Goal: Information Seeking & Learning: Learn about a topic

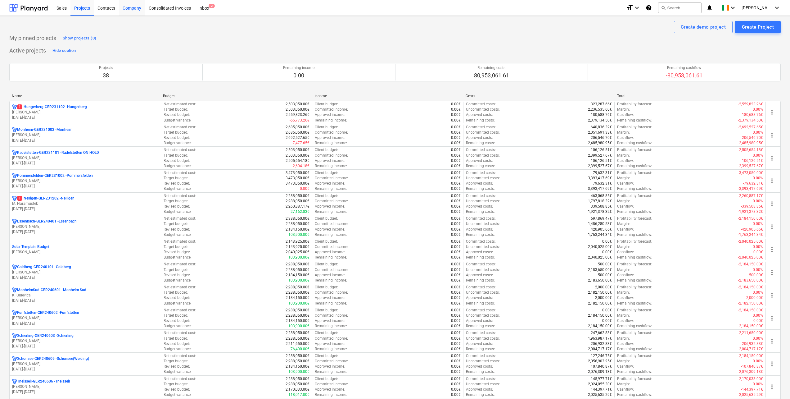
click at [128, 8] on div "Company" at bounding box center [132, 8] width 26 height 16
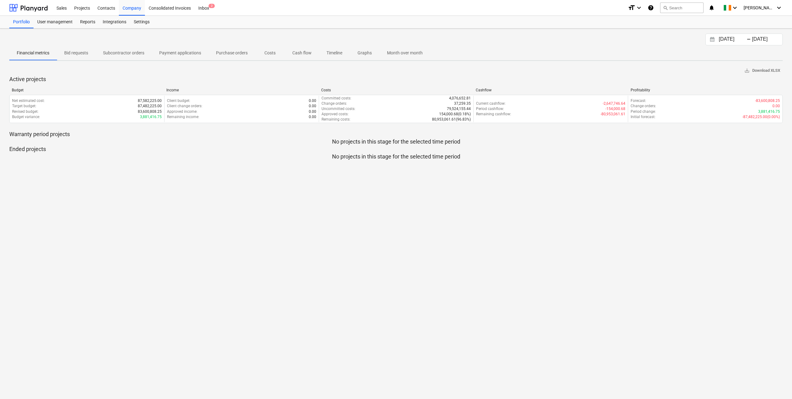
click at [305, 52] on p "Cash flow" at bounding box center [301, 53] width 19 height 7
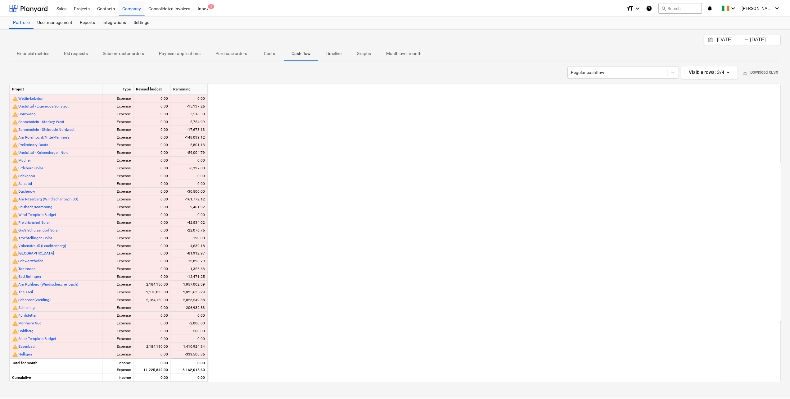
scroll to position [0, 894]
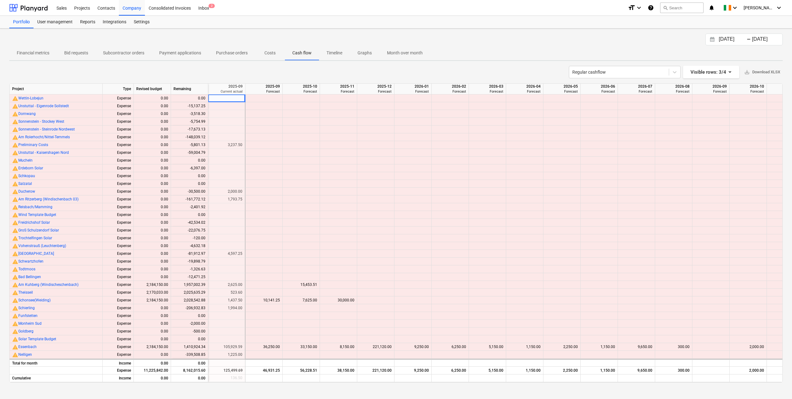
click at [269, 53] on p "Costs" at bounding box center [270, 53] width 15 height 7
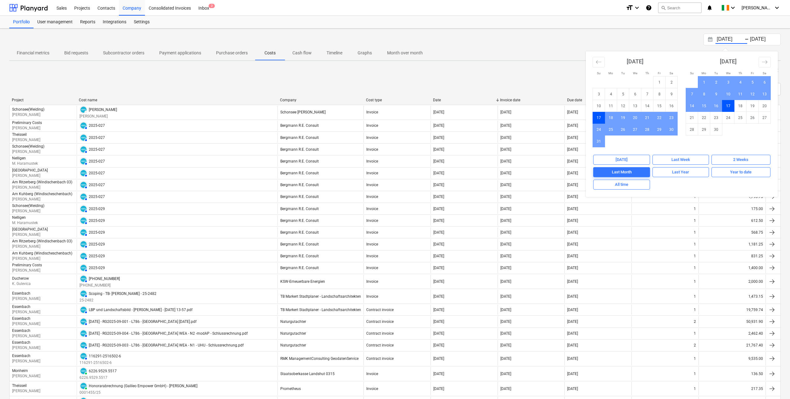
click at [732, 39] on input "[DATE]" at bounding box center [732, 39] width 32 height 9
click at [661, 81] on td "1" at bounding box center [659, 82] width 12 height 12
type input "01.08.2025"
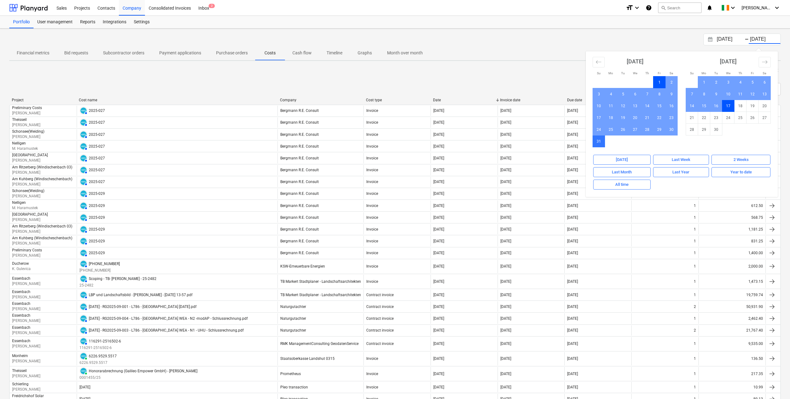
click at [600, 142] on td "31" at bounding box center [599, 141] width 12 height 12
type input "31.08.2025"
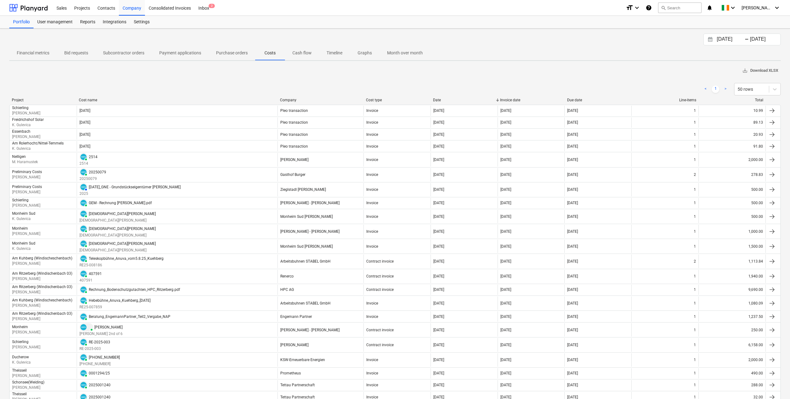
click at [760, 69] on span "save_alt Download XLSX" at bounding box center [760, 70] width 36 height 7
click at [23, 23] on div "Portfolio" at bounding box center [21, 22] width 24 height 12
type input "[DATE]"
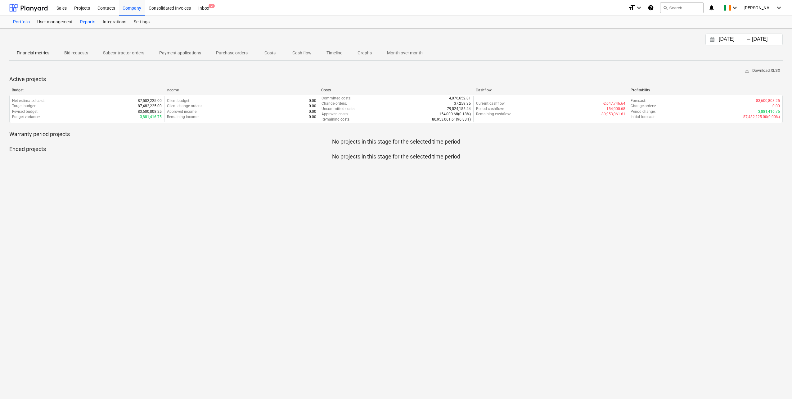
click at [91, 24] on div "Reports" at bounding box center [87, 22] width 23 height 12
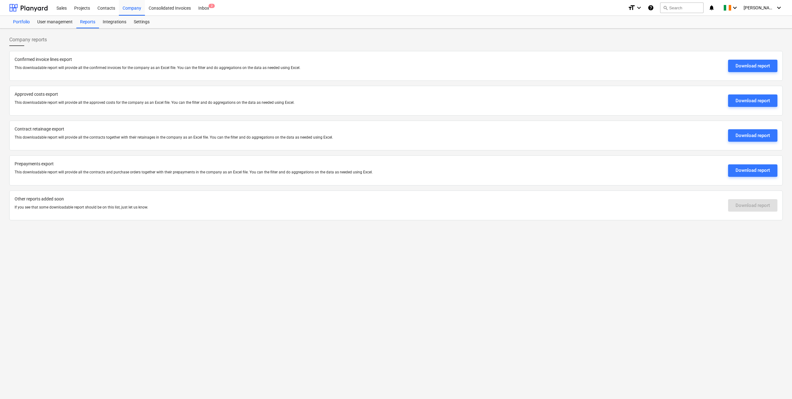
click at [21, 22] on div "Portfolio" at bounding box center [21, 22] width 24 height 12
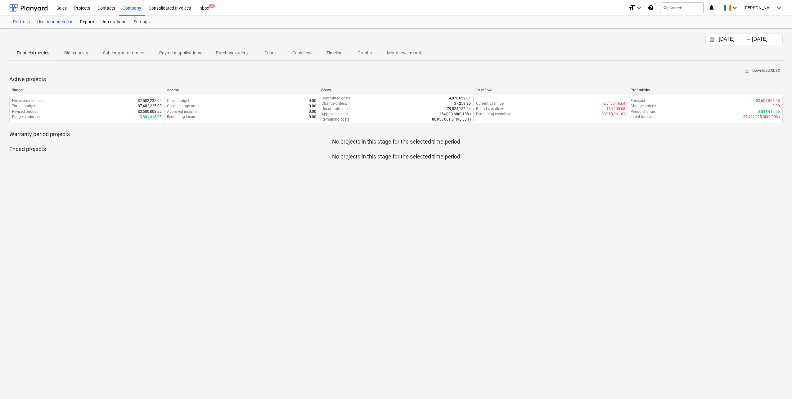
click at [65, 23] on div "User management" at bounding box center [55, 22] width 43 height 12
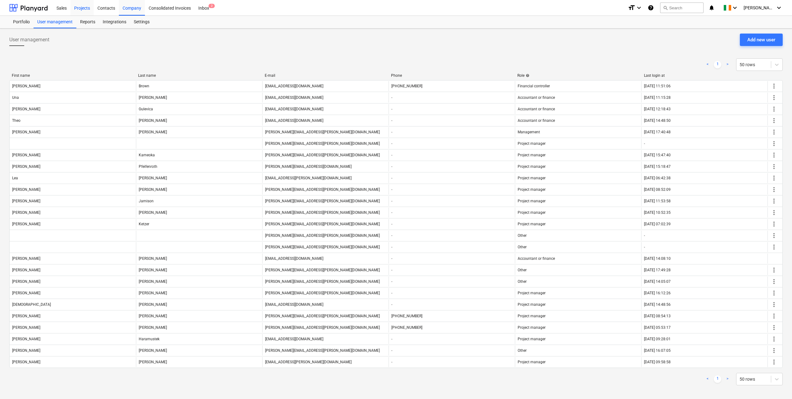
click at [84, 9] on div "Projects" at bounding box center [81, 8] width 23 height 16
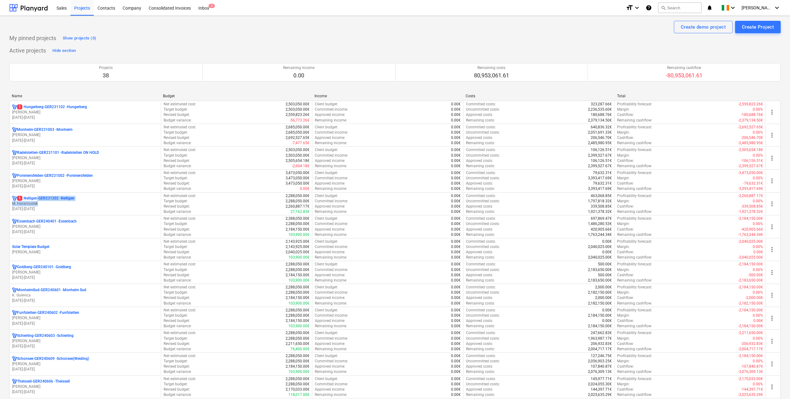
click at [38, 201] on div "1 Nelligen-GER231202 - Nelligen M. Haramustek [DATE] - [DATE]" at bounding box center [85, 204] width 146 height 16
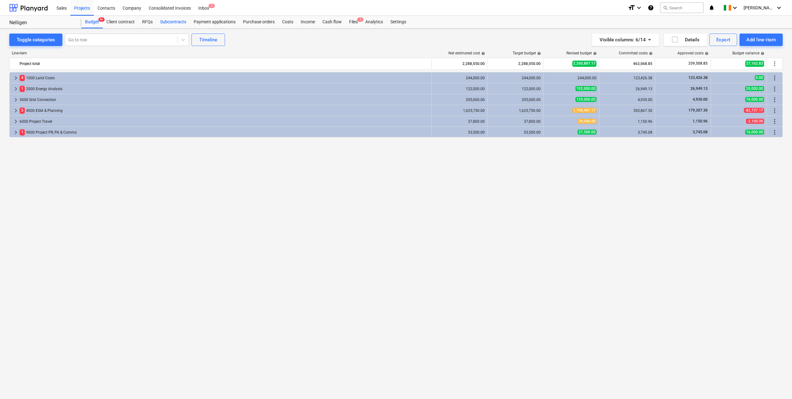
click at [172, 21] on div "Subcontracts" at bounding box center [173, 22] width 34 height 12
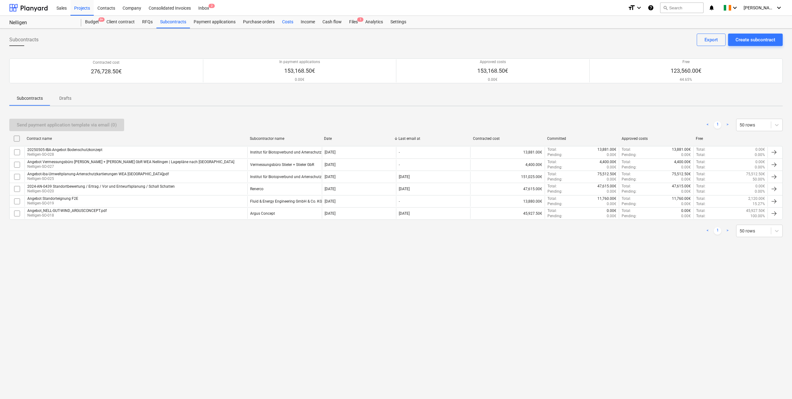
click at [281, 22] on div "Costs" at bounding box center [287, 22] width 19 height 12
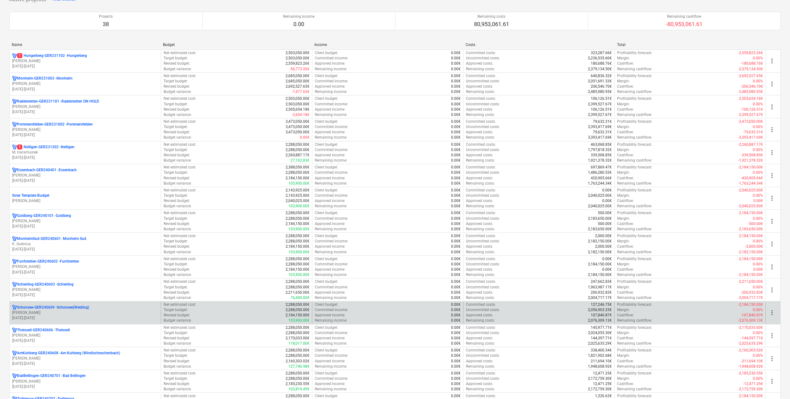
scroll to position [62, 0]
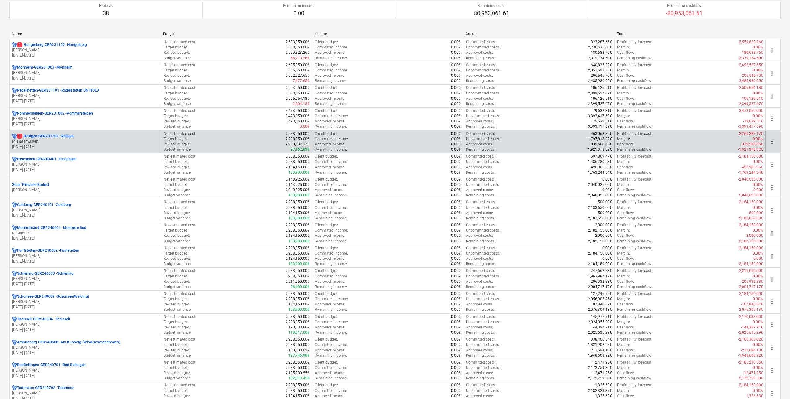
click at [46, 135] on p "1 Nelligen-GER231202 - Nelligen" at bounding box center [45, 135] width 57 height 5
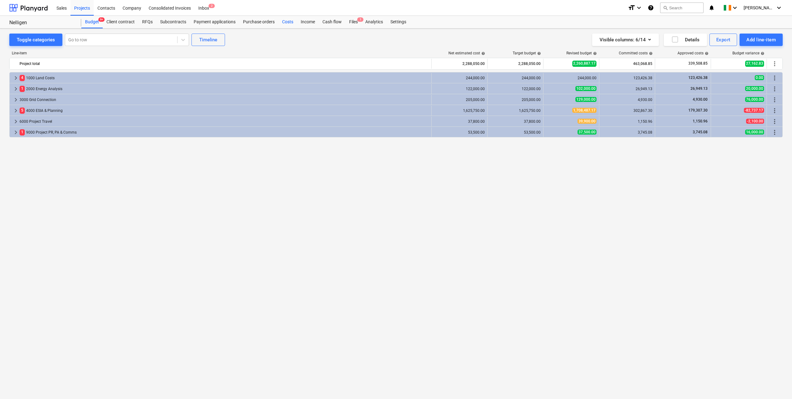
click at [290, 20] on div "Costs" at bounding box center [287, 22] width 19 height 12
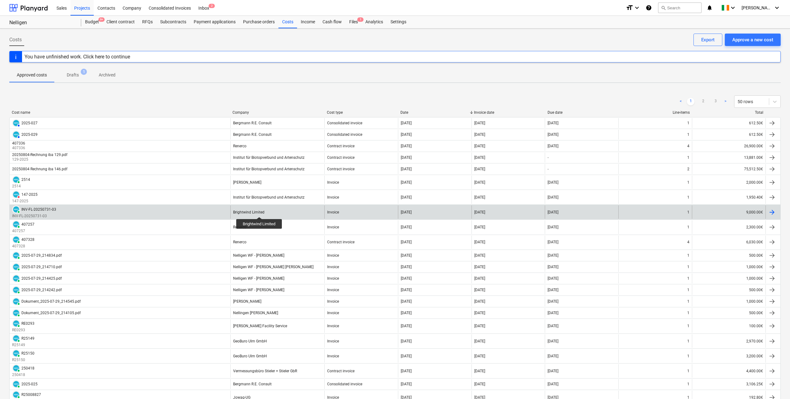
click at [260, 211] on div "Brightwind Limited" at bounding box center [248, 212] width 31 height 4
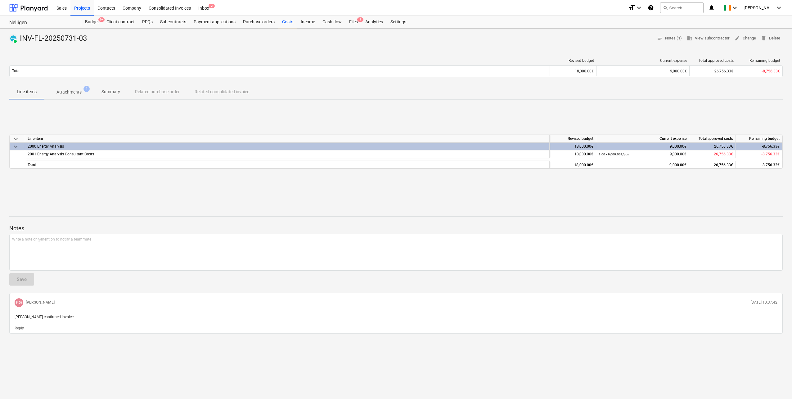
click at [67, 92] on p "Attachments" at bounding box center [68, 92] width 25 height 7
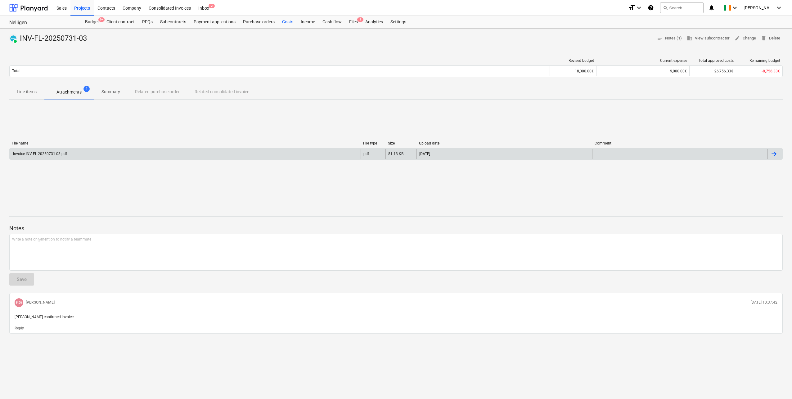
click at [60, 151] on div "Invoice INV-FL-20250731-03.pdf" at bounding box center [39, 153] width 55 height 4
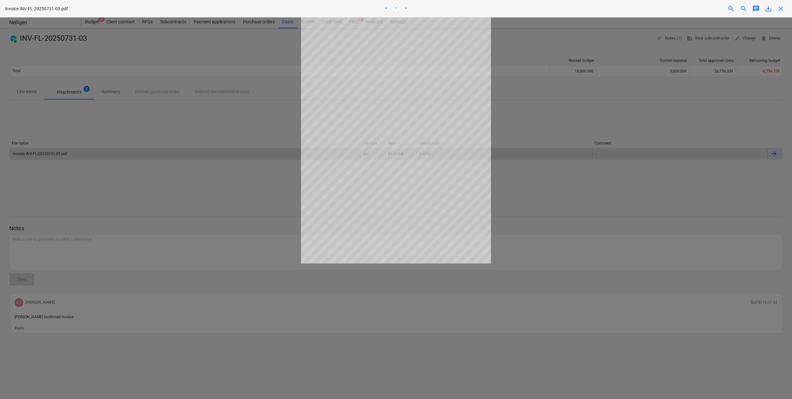
click at [781, 6] on span "close" at bounding box center [780, 8] width 7 height 7
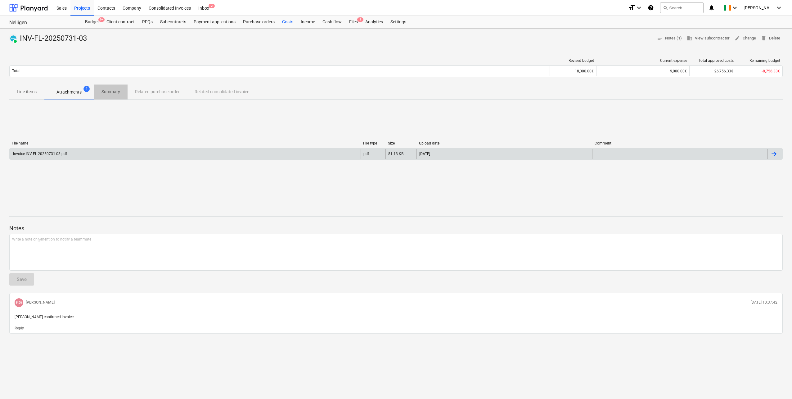
click at [110, 88] on p "Summary" at bounding box center [111, 91] width 19 height 7
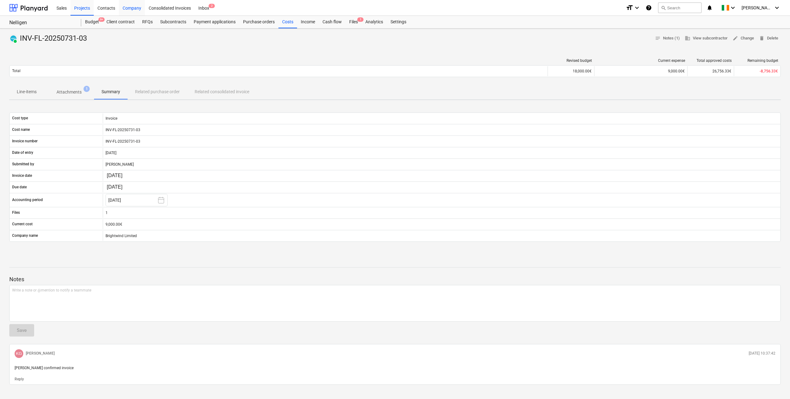
click at [136, 13] on div "Company" at bounding box center [132, 8] width 26 height 16
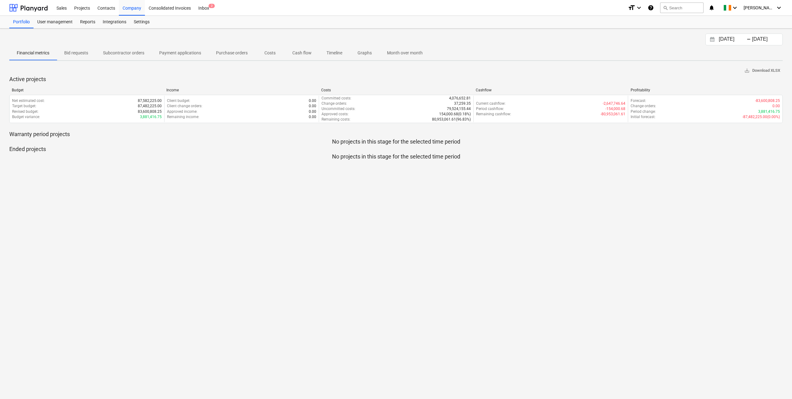
click at [300, 50] on p "Cash flow" at bounding box center [301, 53] width 19 height 7
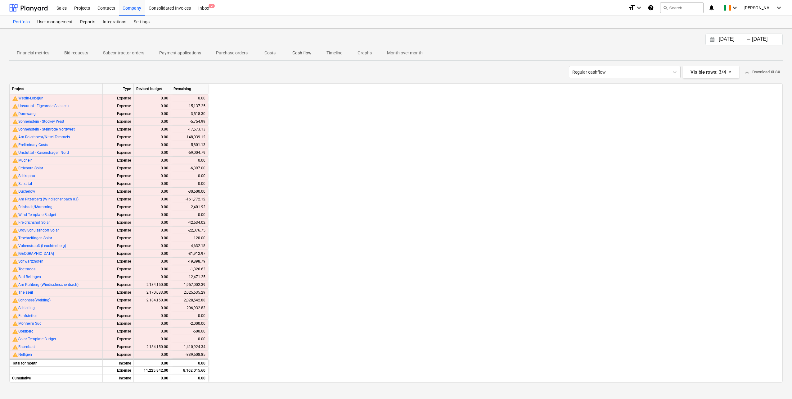
scroll to position [0, 894]
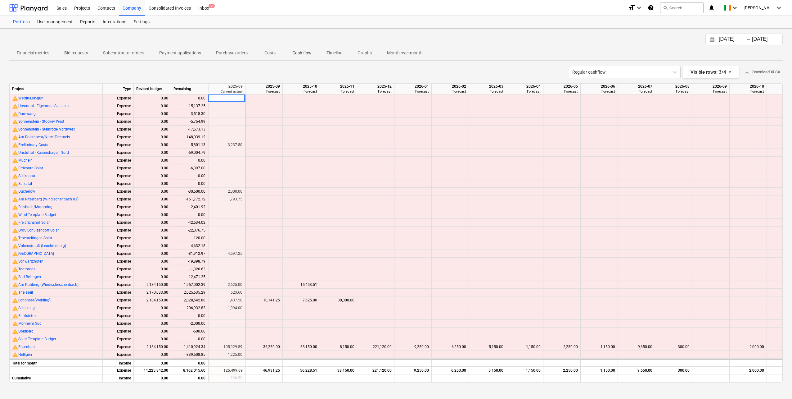
click at [400, 52] on p "Month over month" at bounding box center [405, 53] width 36 height 7
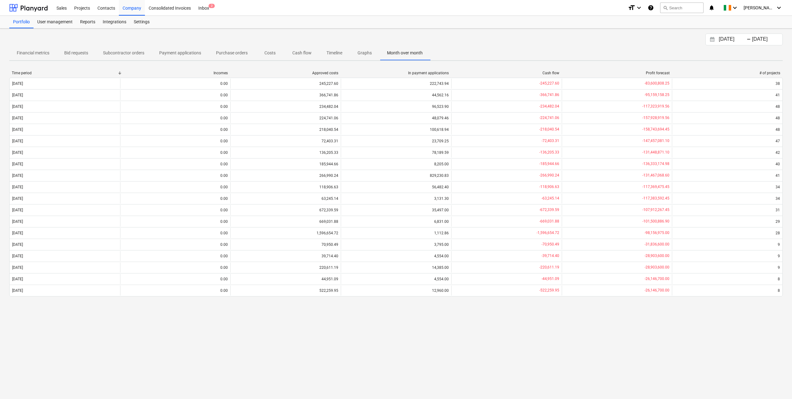
click at [299, 55] on p "Cash flow" at bounding box center [301, 53] width 19 height 7
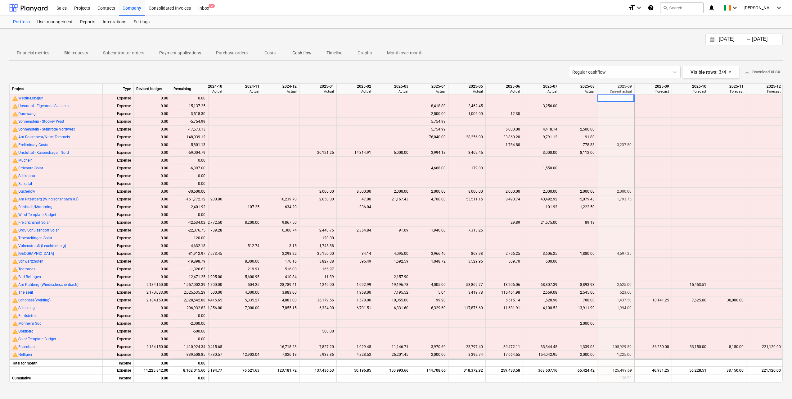
scroll to position [0, 500]
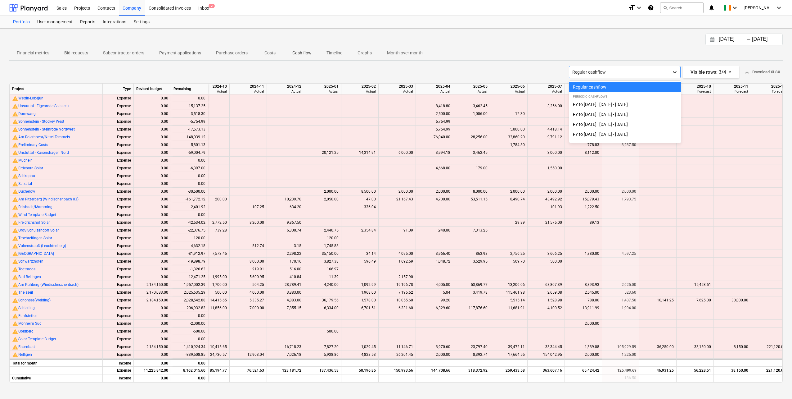
click at [678, 71] on div at bounding box center [674, 71] width 11 height 11
click at [605, 106] on div "FY to [DATE] | [DATE] - [DATE]" at bounding box center [625, 104] width 112 height 10
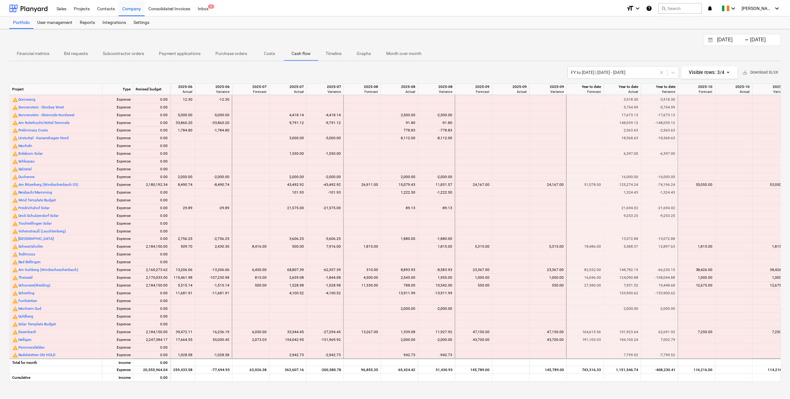
scroll to position [0, 273]
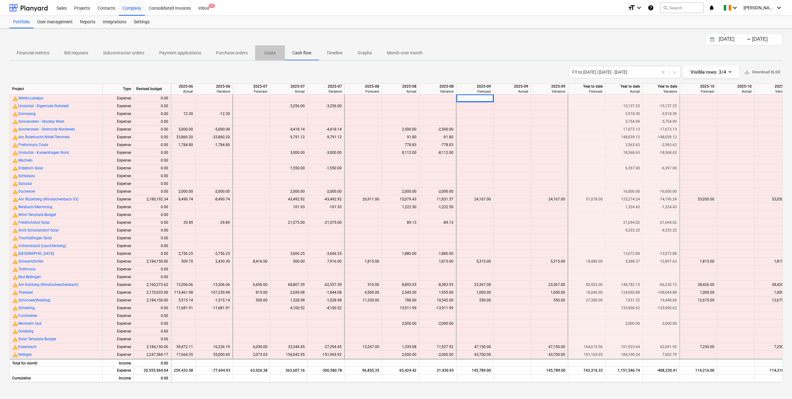
click at [267, 54] on p "Costs" at bounding box center [270, 53] width 15 height 7
